Goal: Information Seeking & Learning: Check status

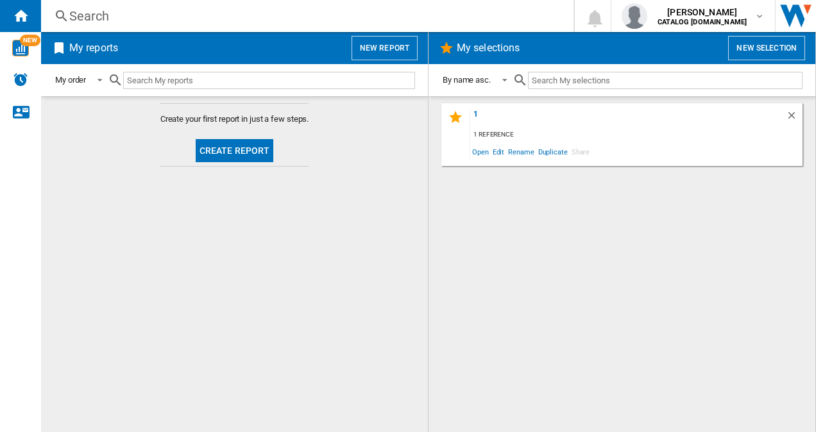
click at [101, 13] on div "Search" at bounding box center [304, 16] width 471 height 18
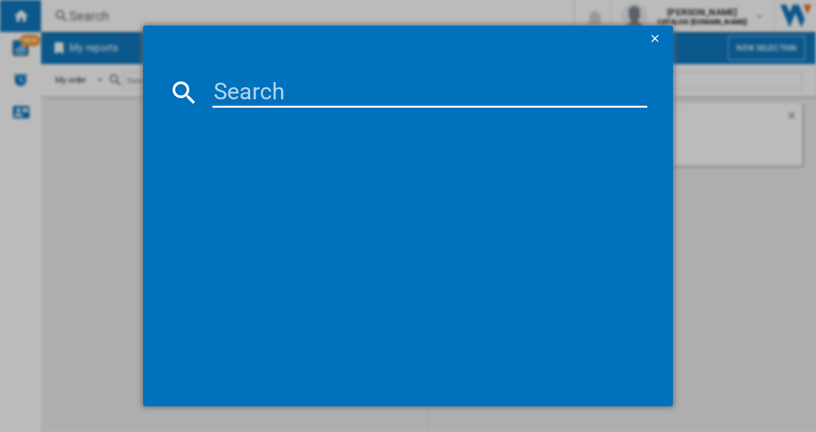
click at [242, 81] on input at bounding box center [429, 92] width 435 height 31
paste input "TSC8M181CS"
type input "TSC8M181CS"
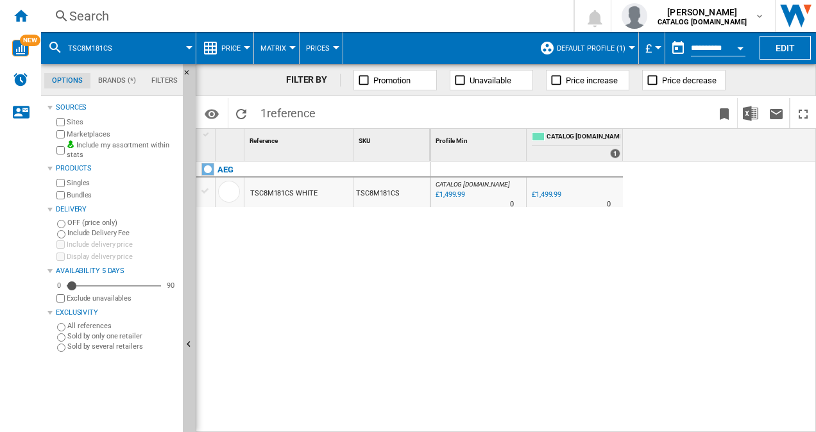
click at [613, 40] on button "Default profile (1)" at bounding box center [594, 48] width 75 height 32
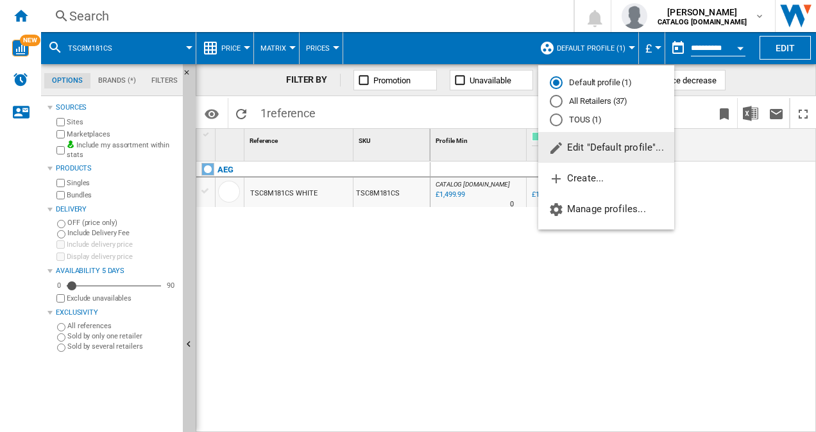
click at [572, 100] on md-radio-button "All Retailers (37)" at bounding box center [606, 102] width 113 height 12
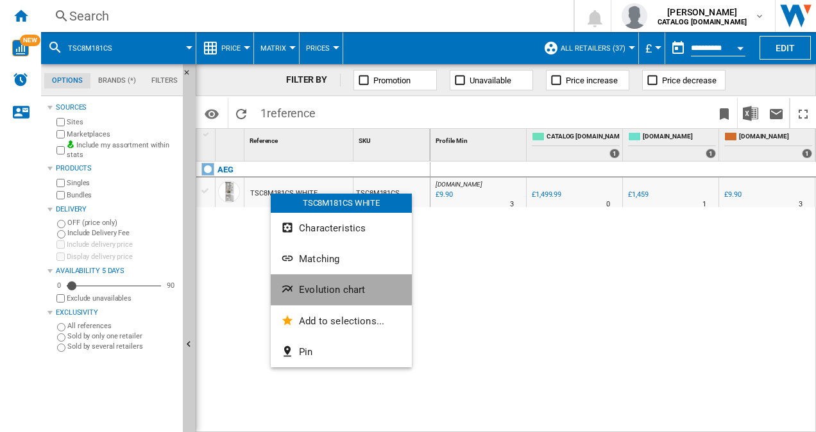
click at [331, 287] on span "Evolution chart" at bounding box center [332, 290] width 66 height 12
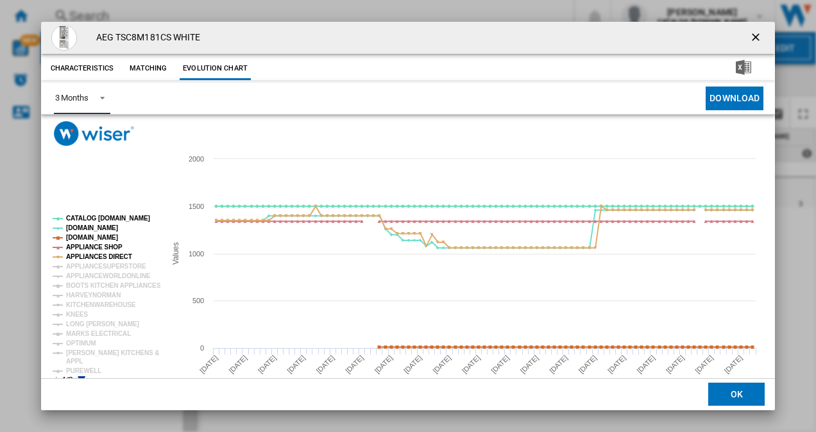
click at [96, 96] on span "Product popup" at bounding box center [98, 97] width 15 height 12
click at [435, 85] on md-backdrop at bounding box center [408, 216] width 816 height 432
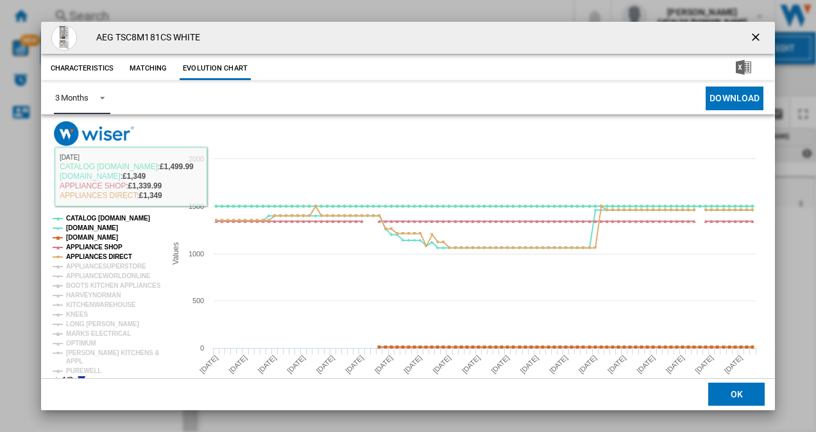
scroll to position [24, 0]
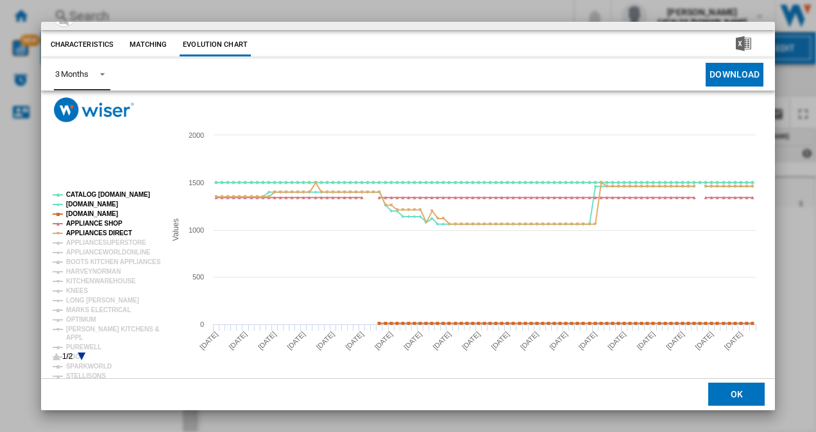
click at [81, 354] on icon "Product popup" at bounding box center [82, 357] width 8 height 8
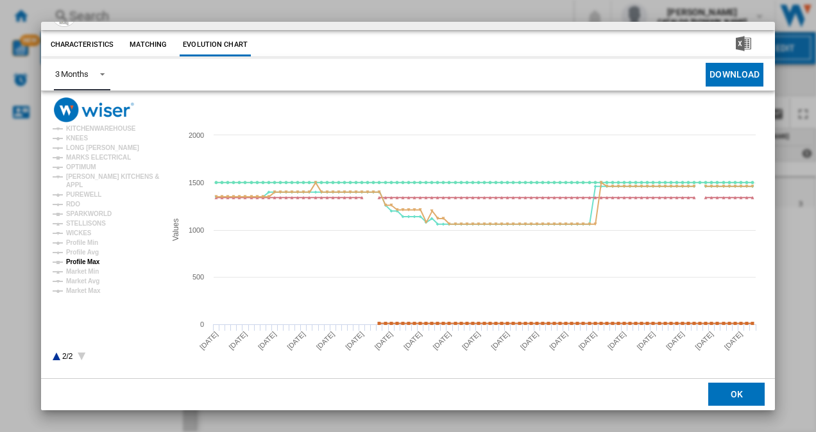
click at [95, 262] on tspan "Profile Max" at bounding box center [83, 261] width 34 height 7
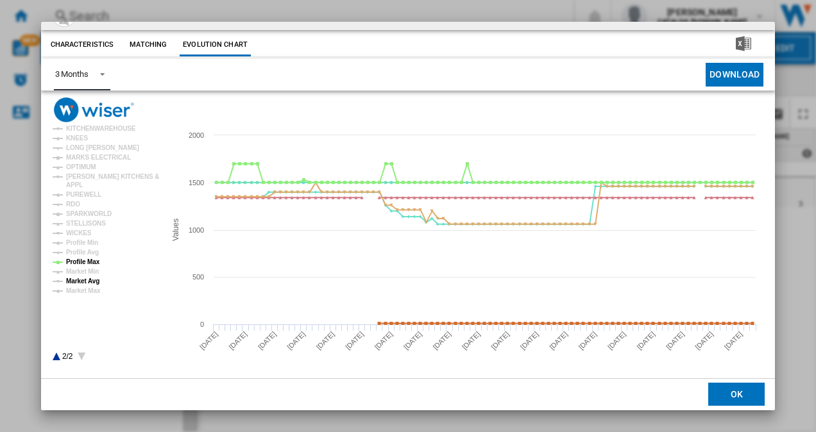
click at [88, 278] on tspan "Market Avg" at bounding box center [82, 281] width 33 height 7
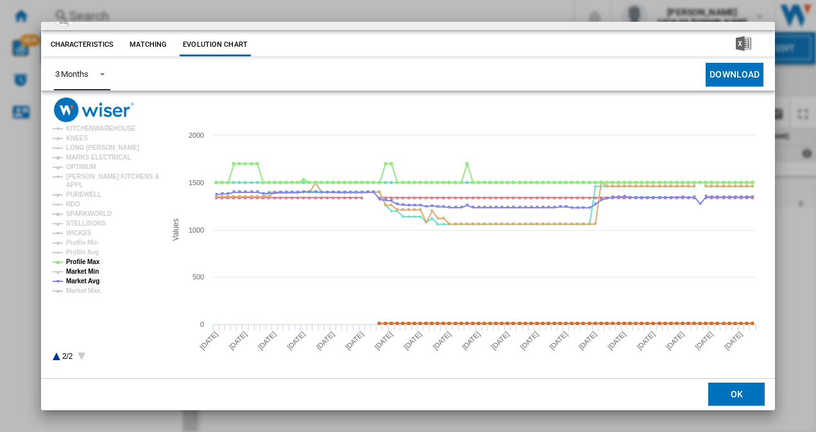
click at [82, 271] on tspan "Market Min" at bounding box center [82, 271] width 33 height 7
click at [80, 262] on tspan "Profile Max" at bounding box center [83, 261] width 34 height 7
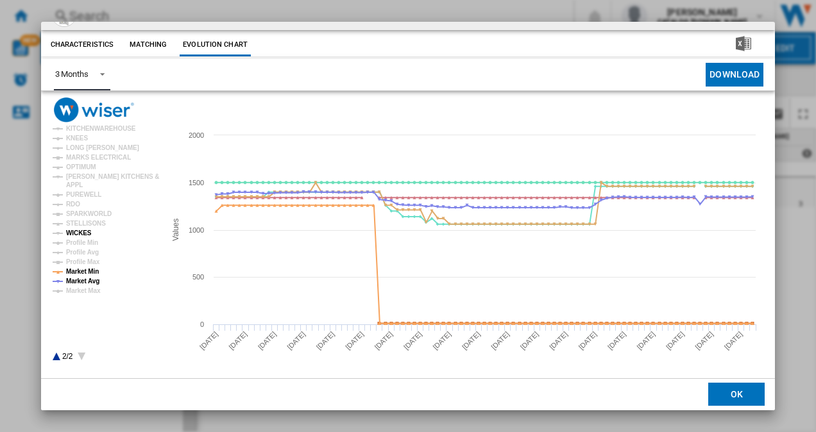
click at [69, 231] on tspan "WICKES" at bounding box center [79, 233] width 26 height 7
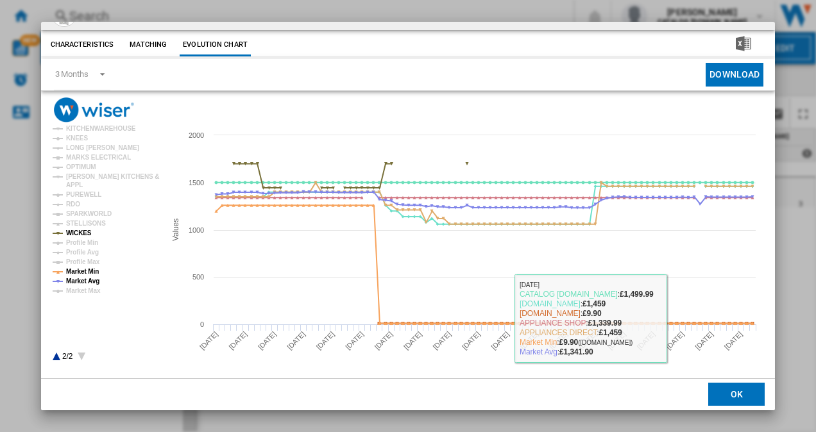
click at [719, 389] on button "OK" at bounding box center [736, 395] width 56 height 23
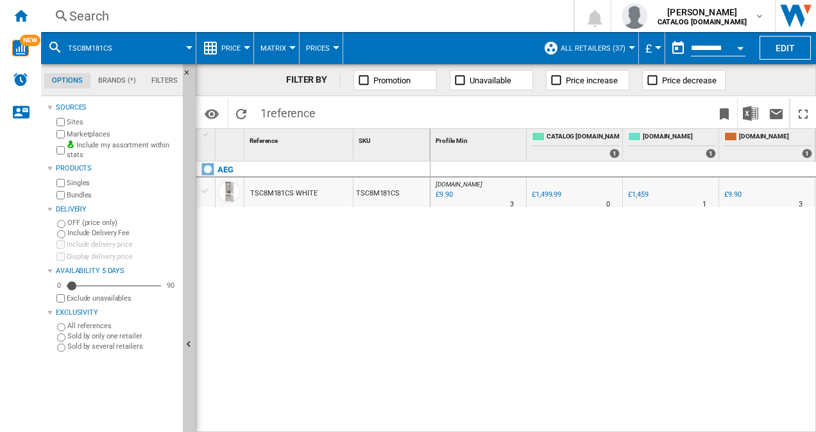
click at [339, 16] on div "Search" at bounding box center [304, 16] width 471 height 18
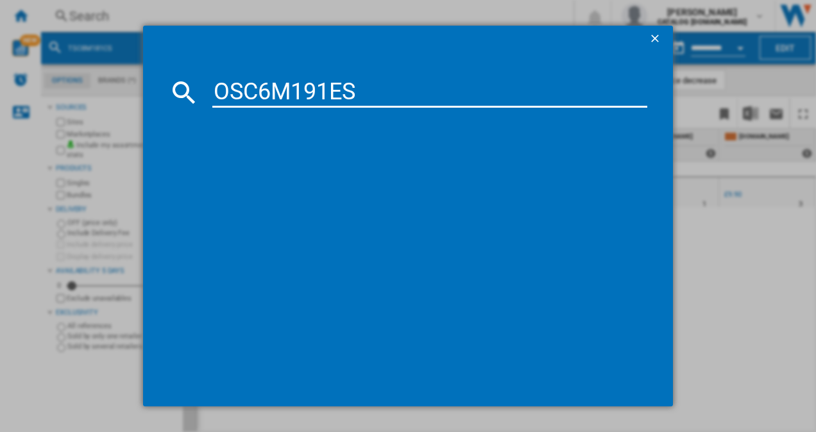
type input "OSC6M191ES"
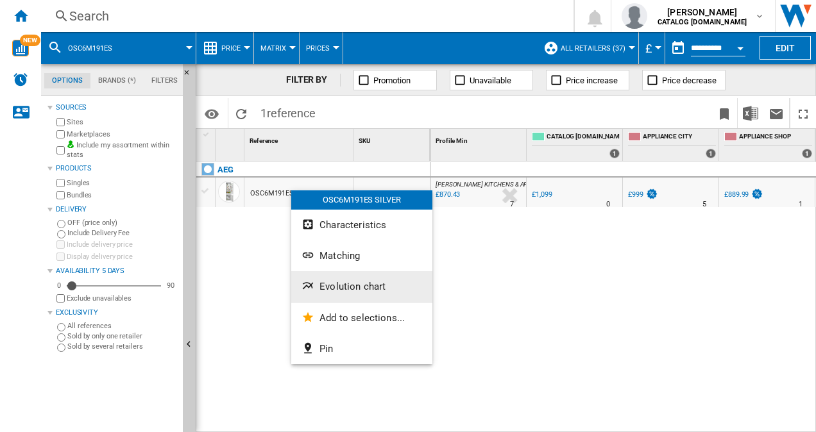
click at [336, 287] on span "Evolution chart" at bounding box center [352, 287] width 66 height 12
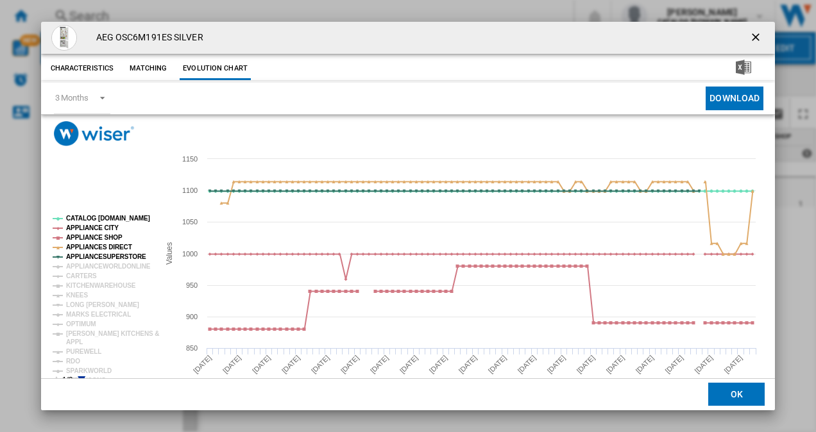
scroll to position [24, 0]
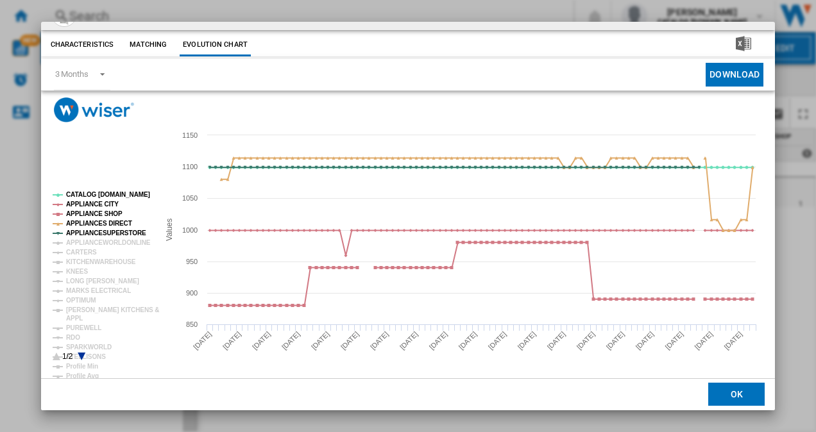
click at [81, 357] on icon "Product popup" at bounding box center [82, 357] width 8 height 8
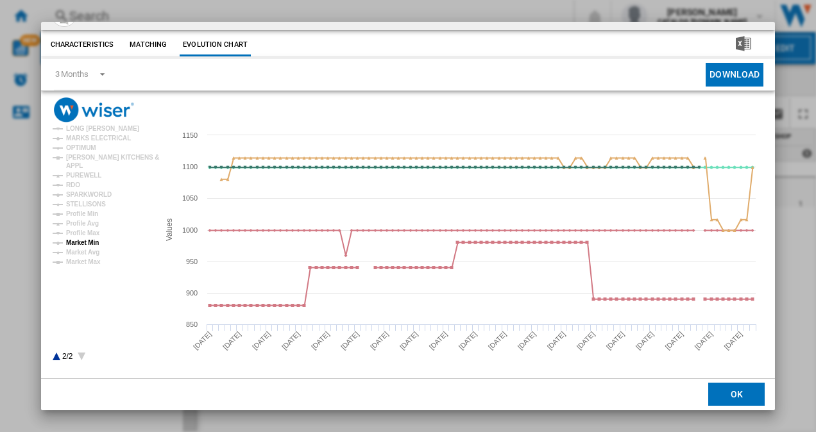
click at [82, 243] on tspan "Market Min" at bounding box center [82, 242] width 33 height 7
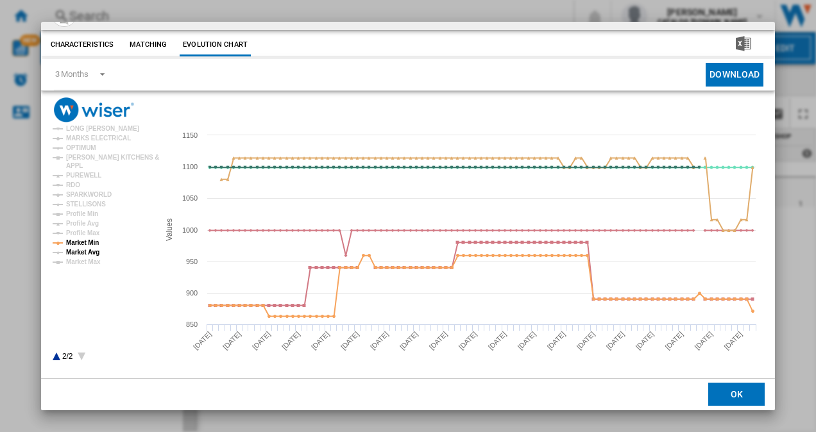
click at [82, 249] on tspan "Market Avg" at bounding box center [82, 252] width 33 height 7
click at [730, 400] on button "OK" at bounding box center [736, 395] width 56 height 23
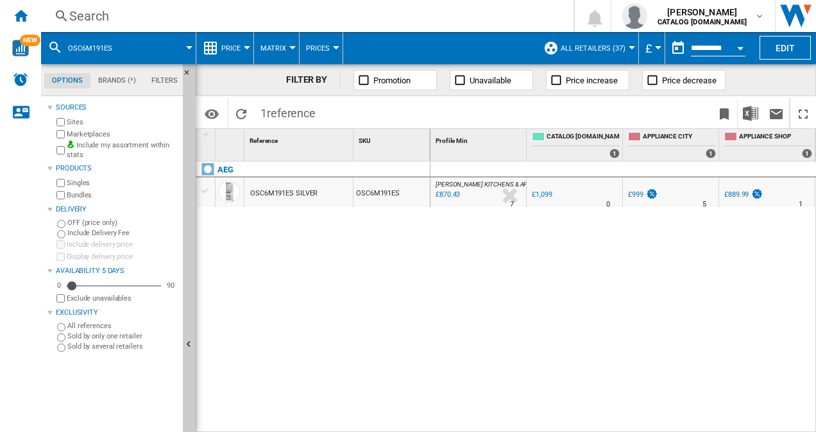
click at [292, 8] on div "Search" at bounding box center [304, 16] width 471 height 18
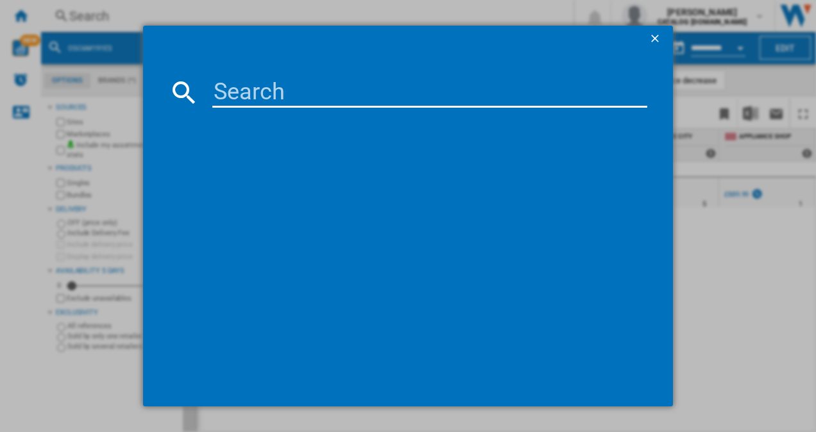
type input "TC6MS18FDF"
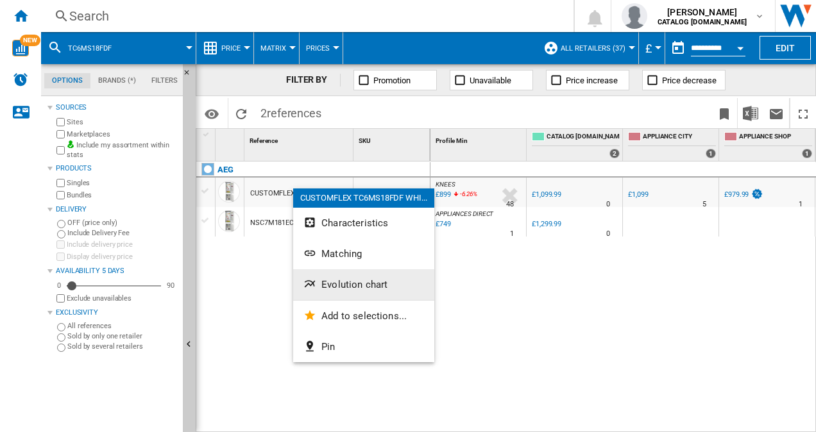
click at [362, 282] on span "Evolution chart" at bounding box center [354, 285] width 66 height 12
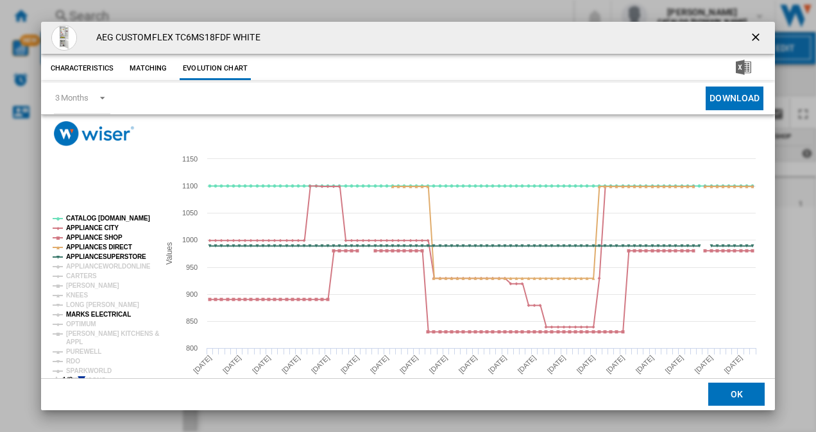
scroll to position [24, 0]
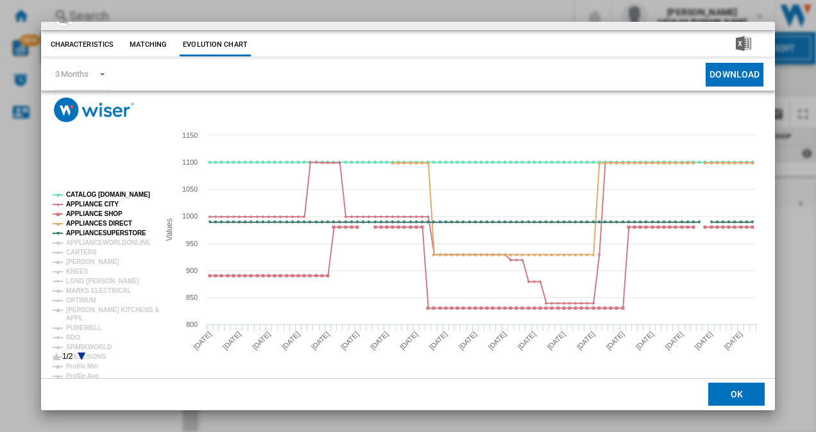
click at [81, 355] on icon "Product popup" at bounding box center [82, 357] width 8 height 8
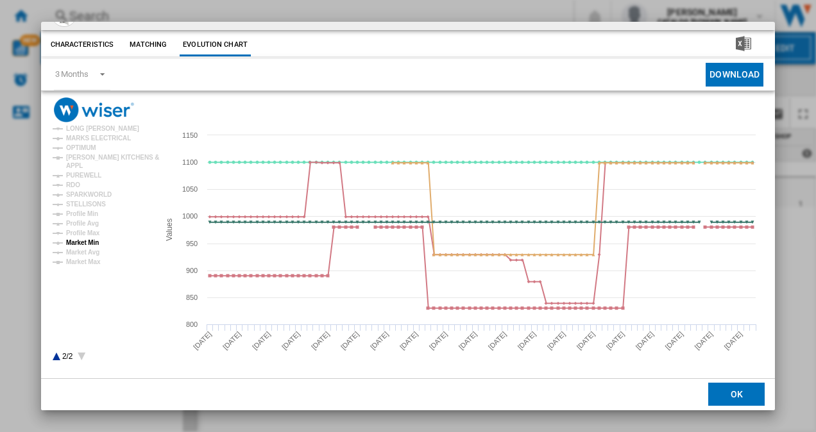
click at [87, 246] on tspan "Market Min" at bounding box center [82, 242] width 33 height 7
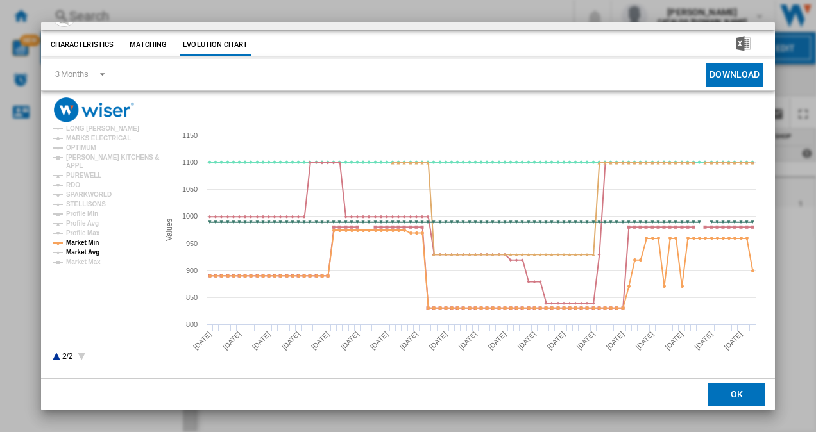
click at [86, 250] on tspan "Market Avg" at bounding box center [82, 252] width 33 height 7
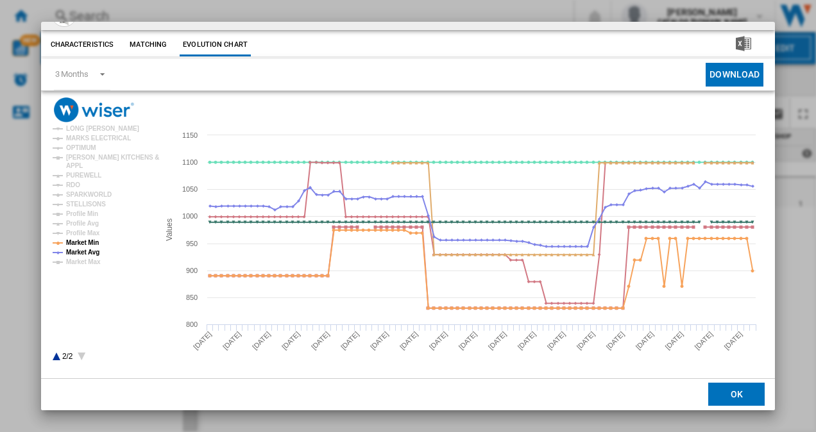
scroll to position [0, 0]
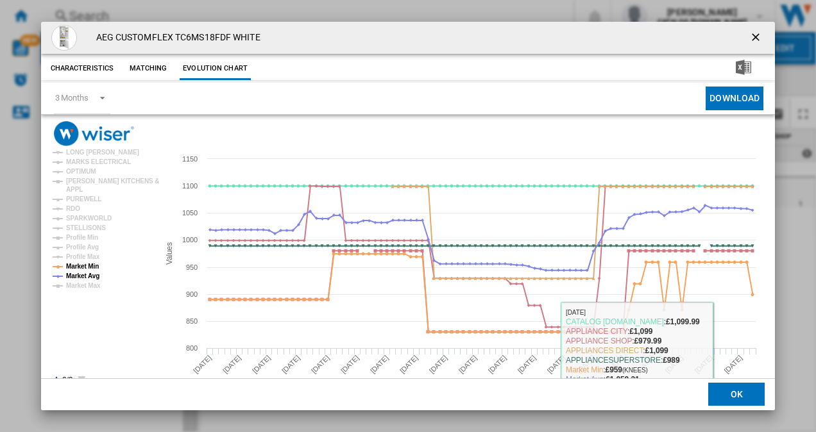
click at [725, 392] on button "OK" at bounding box center [736, 395] width 56 height 23
